Goal: Transaction & Acquisition: Subscribe to service/newsletter

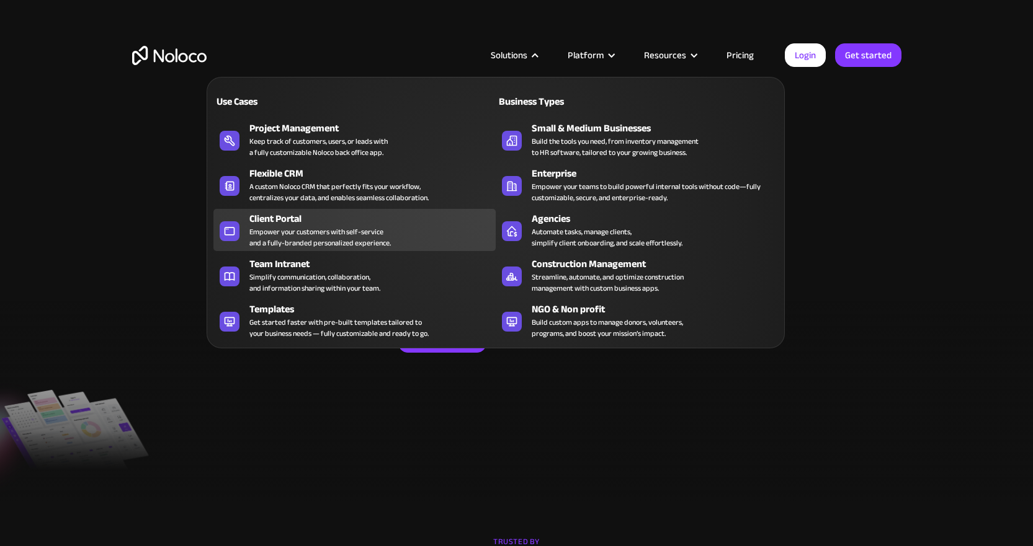
click at [324, 220] on div "Client Portal" at bounding box center [375, 218] width 252 height 15
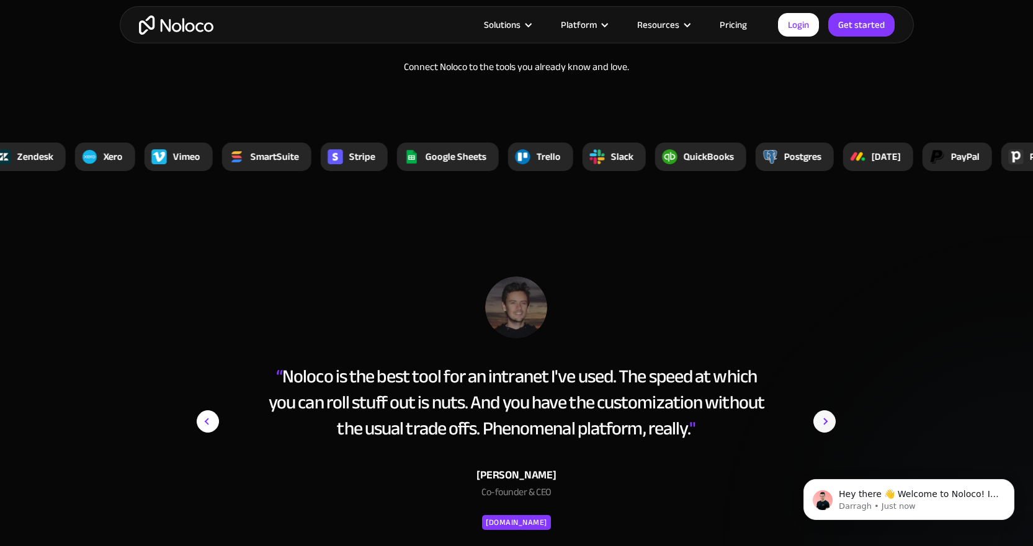
scroll to position [4775, 0]
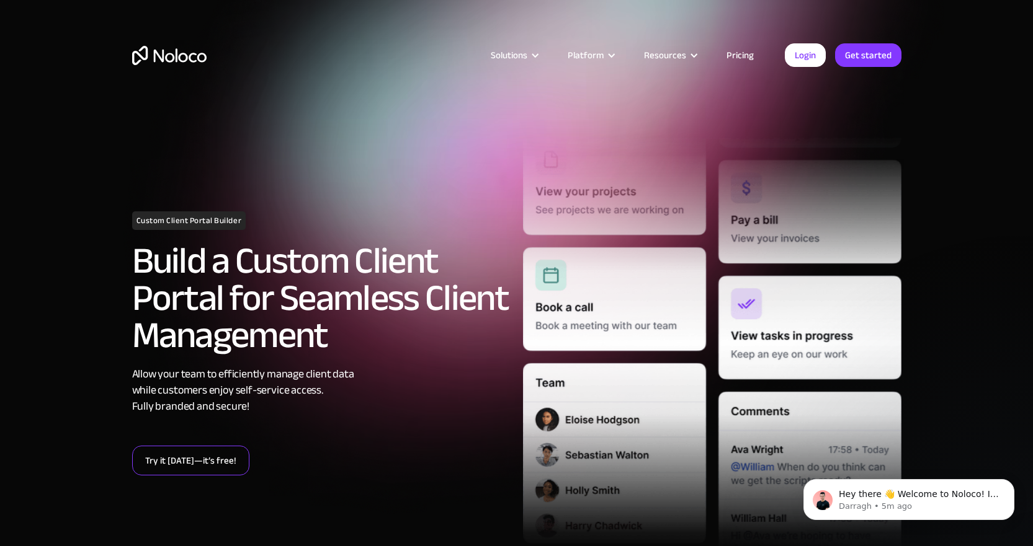
click at [209, 457] on link "Try it [DATE]—it’s free!" at bounding box center [190, 461] width 117 height 30
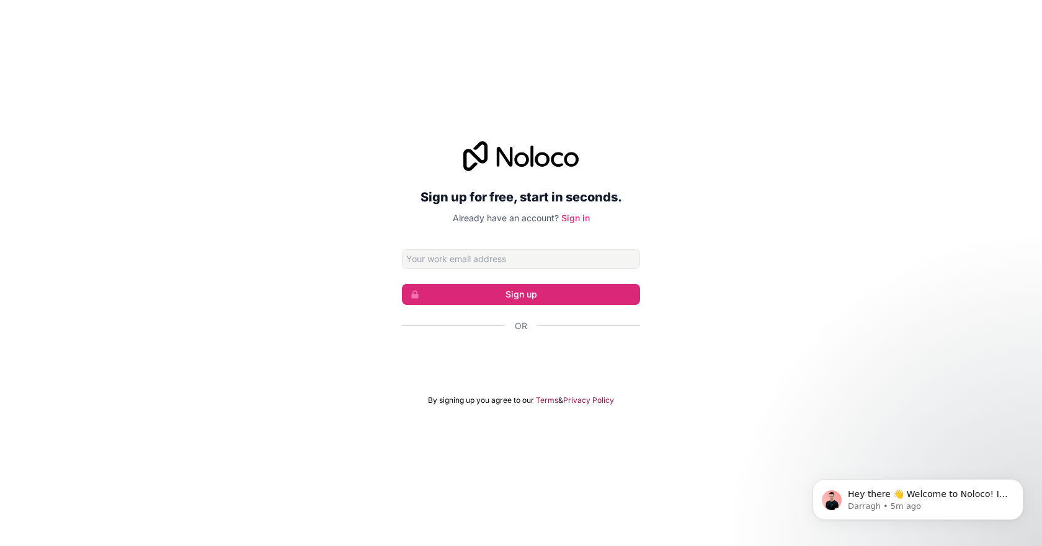
click at [421, 264] on input "Email address" at bounding box center [521, 259] width 238 height 20
type input "info@weerstandnatuursteen.nl"
